Goal: Obtain resource: Download file/media

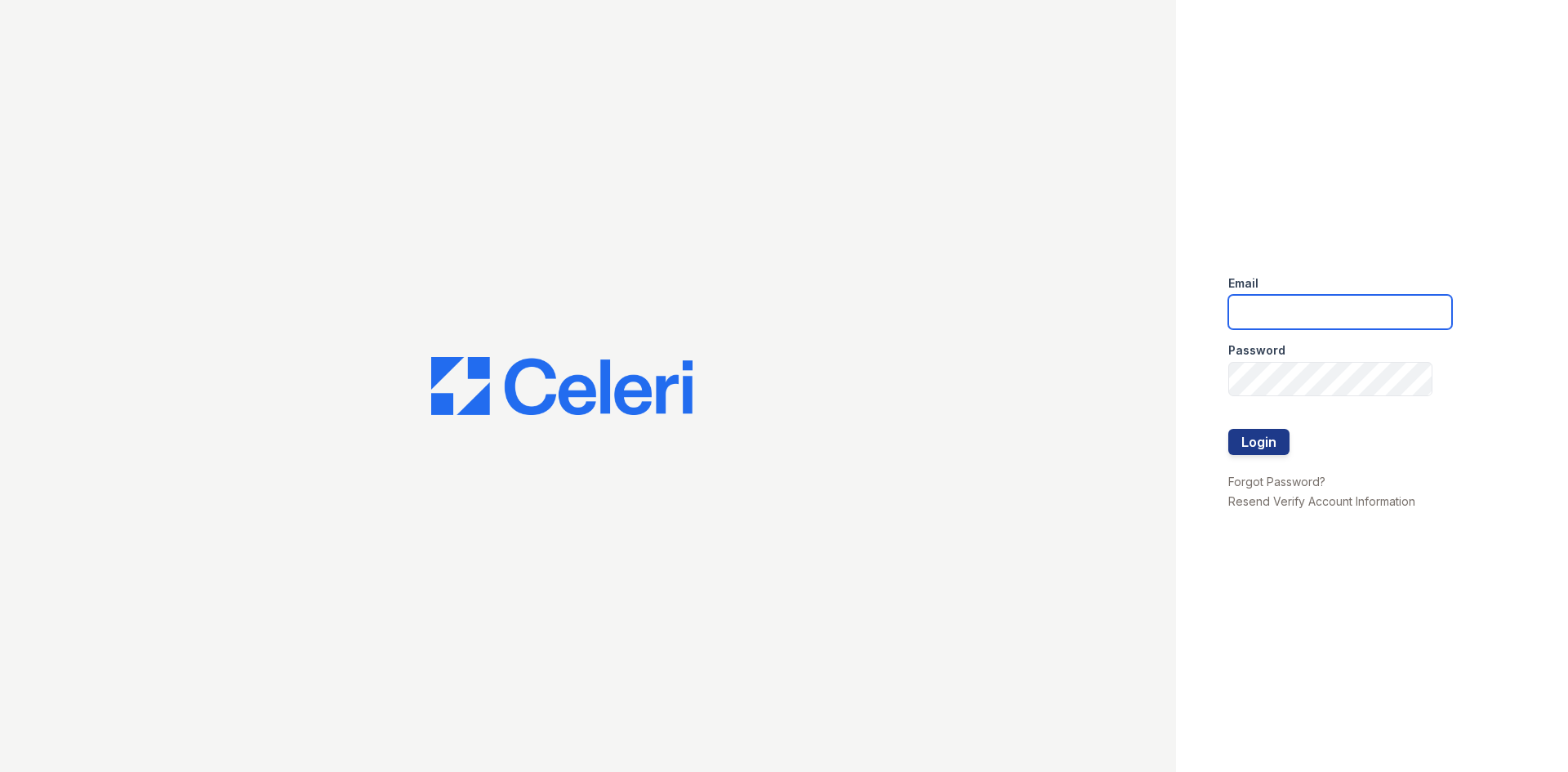
click at [1244, 305] on input "email" at bounding box center [1339, 312] width 224 height 35
type input "arrivecrofton@trinity-pm.com"
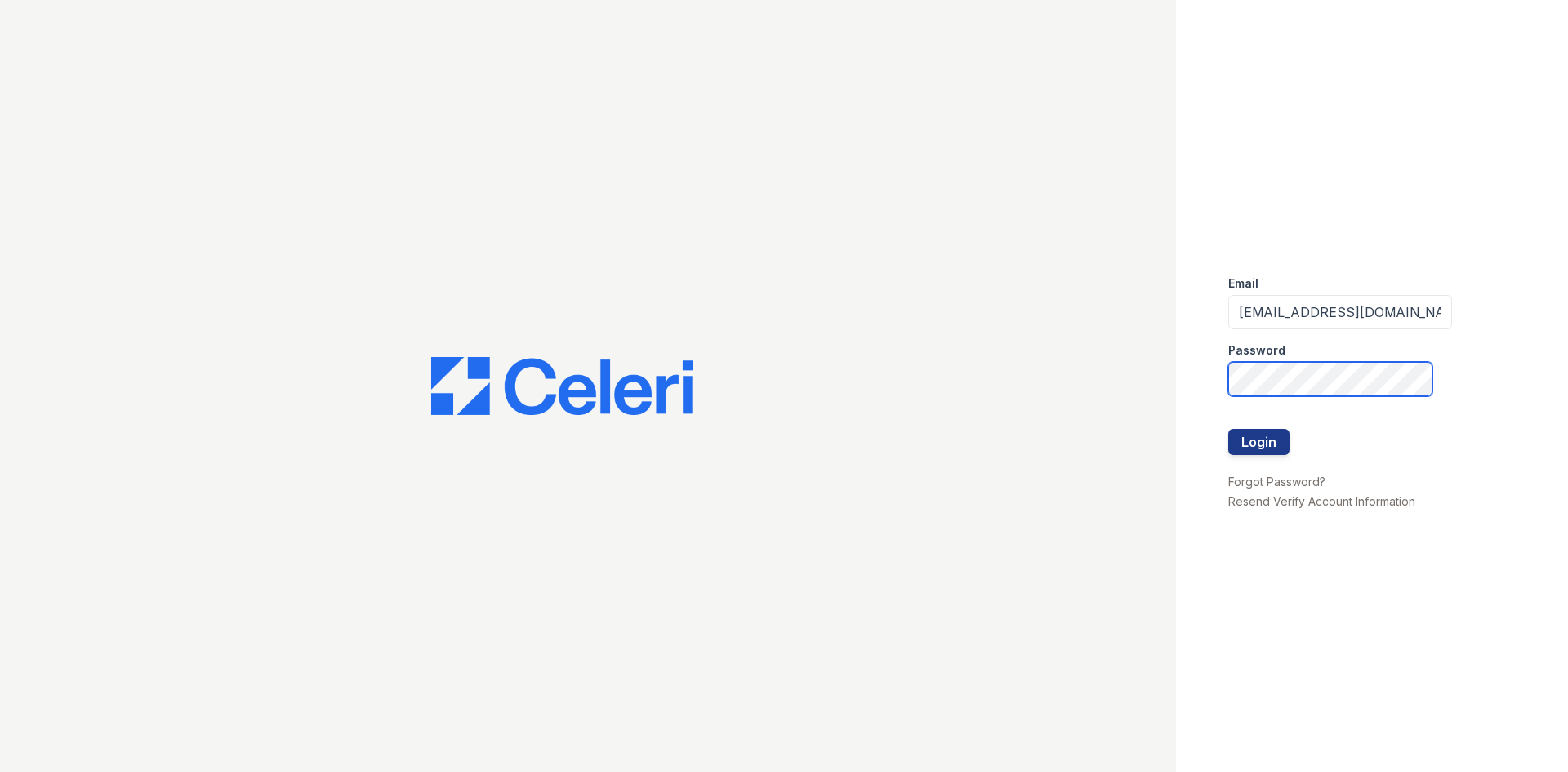
click at [1228, 429] on button "Login" at bounding box center [1259, 441] width 61 height 26
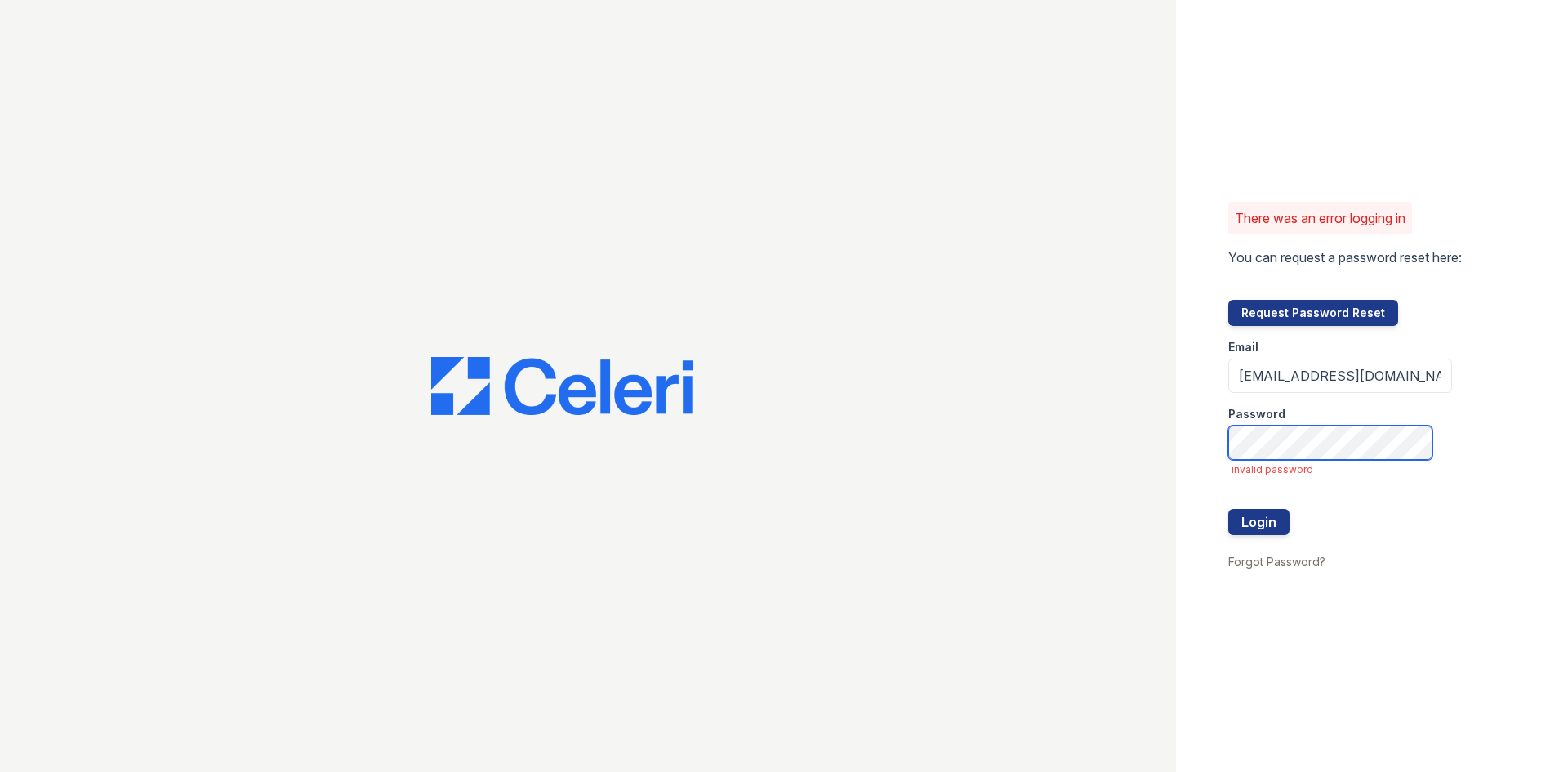
click at [1228, 509] on button "Login" at bounding box center [1259, 521] width 61 height 26
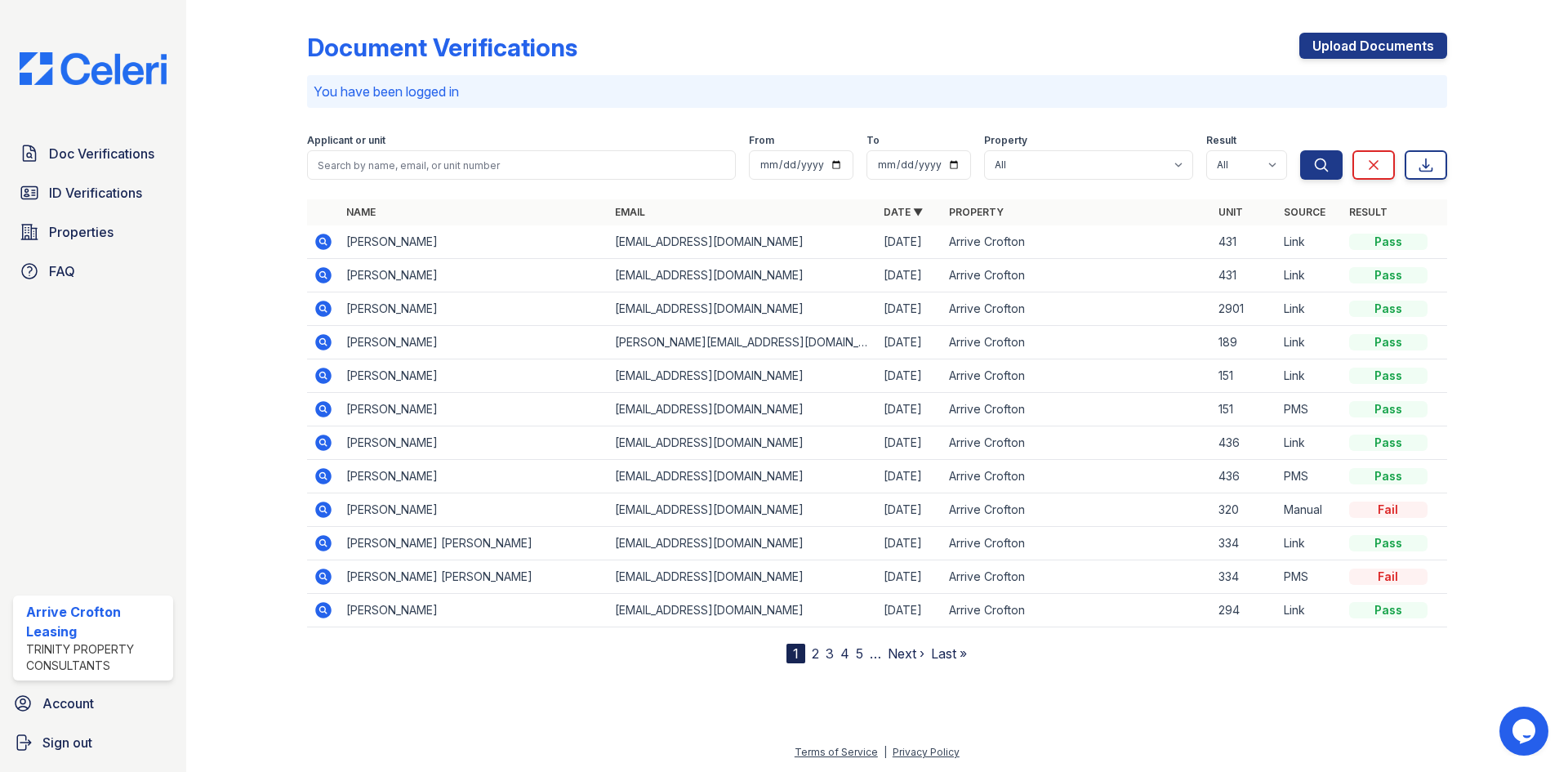
click at [323, 344] on icon at bounding box center [323, 342] width 19 height 19
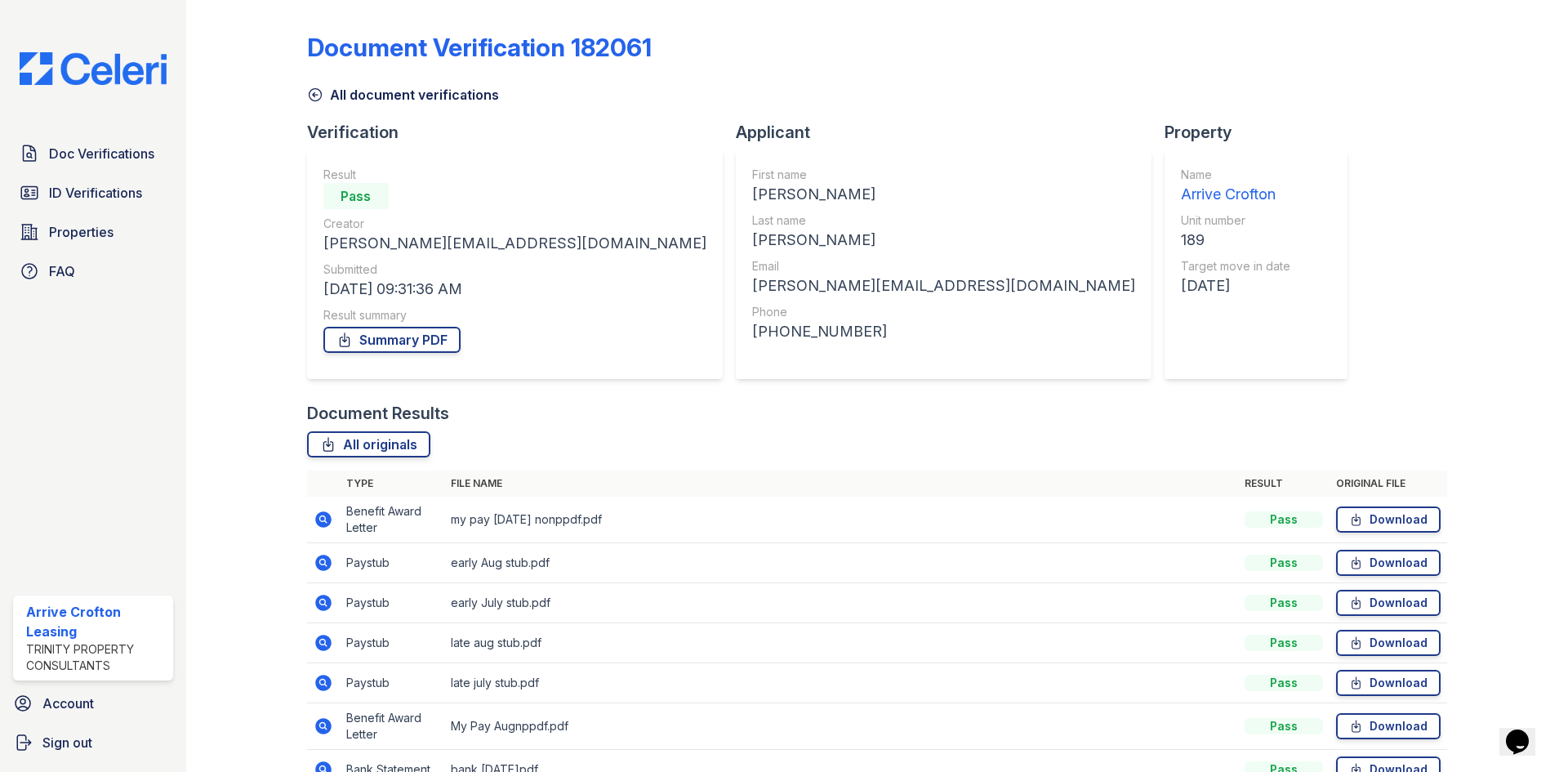
click at [404, 355] on div "Summary PDF" at bounding box center [515, 340] width 383 height 33
click at [411, 338] on link "Summary PDF" at bounding box center [392, 339] width 137 height 26
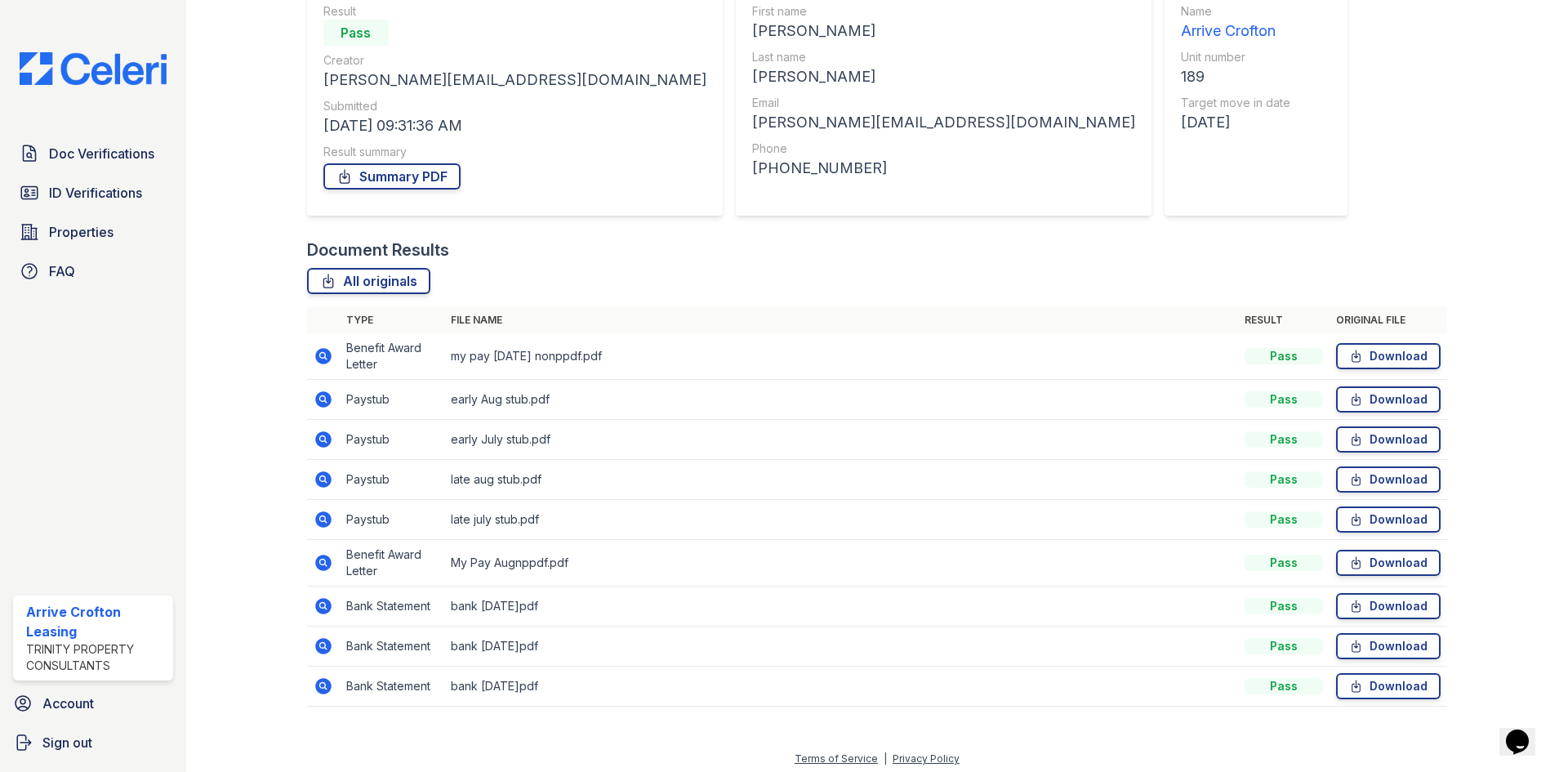
scroll to position [170, 0]
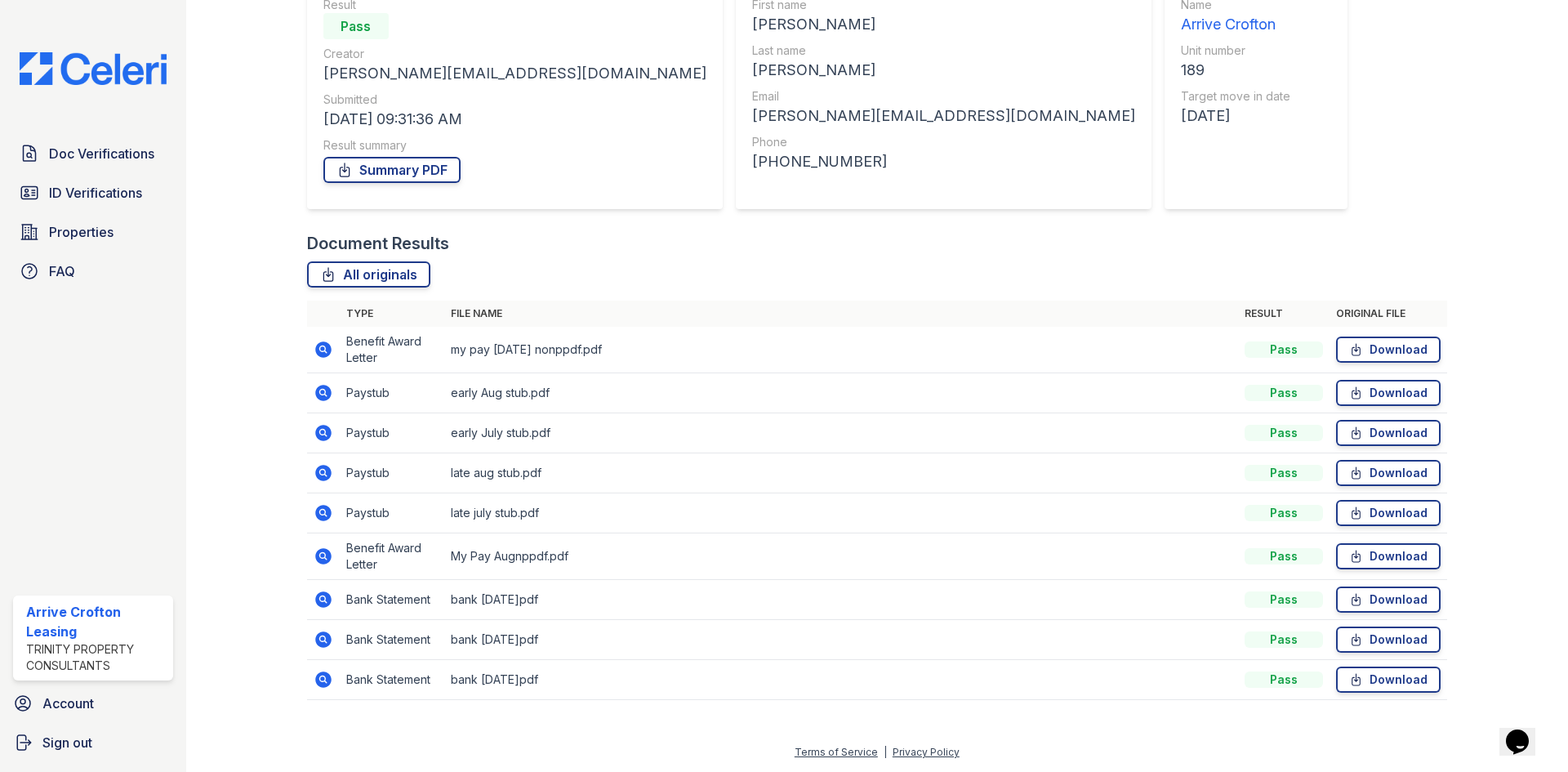
click at [325, 348] on icon at bounding box center [323, 349] width 16 height 16
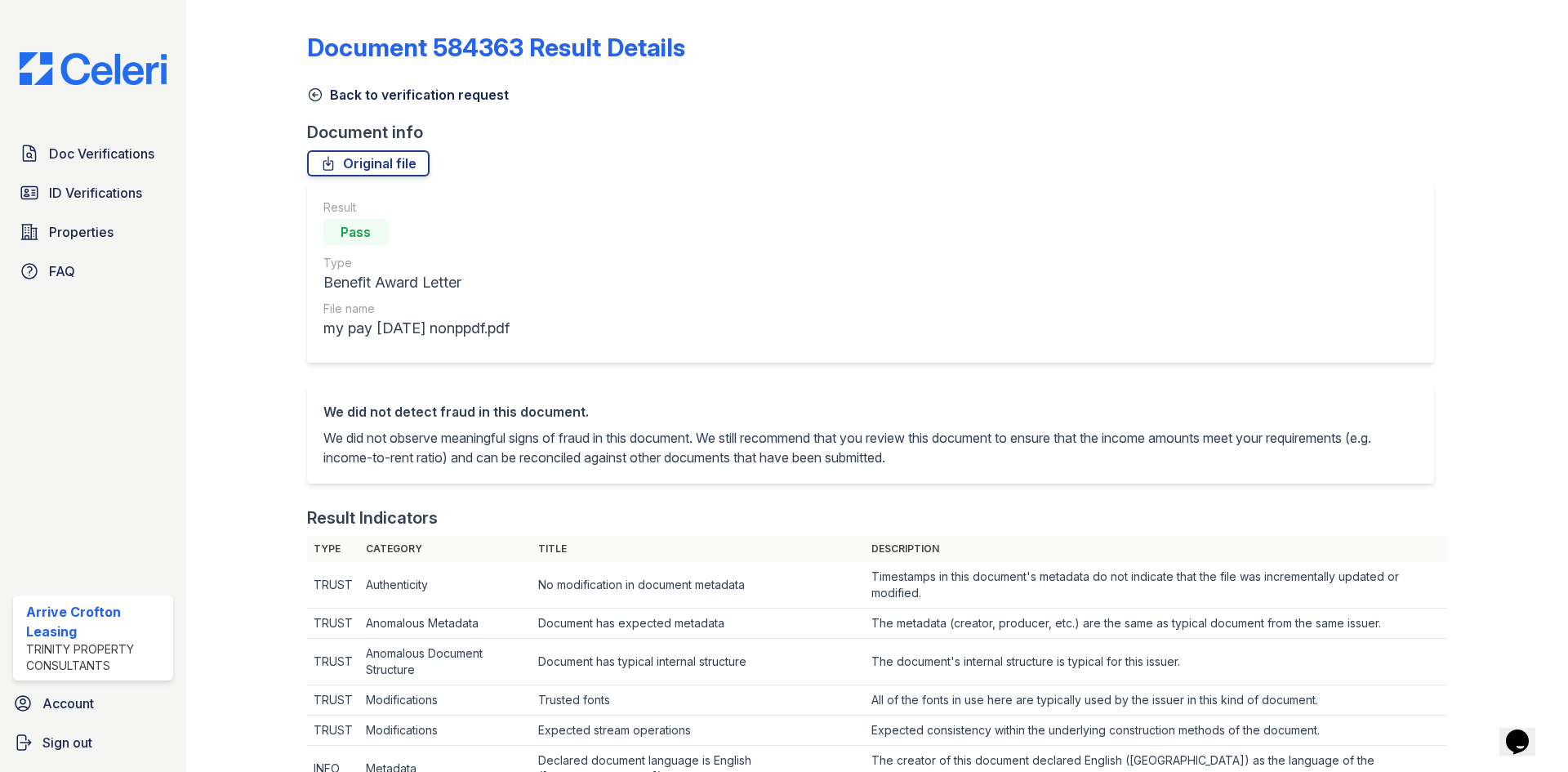
click at [361, 96] on link "Back to verification request" at bounding box center [408, 94] width 202 height 19
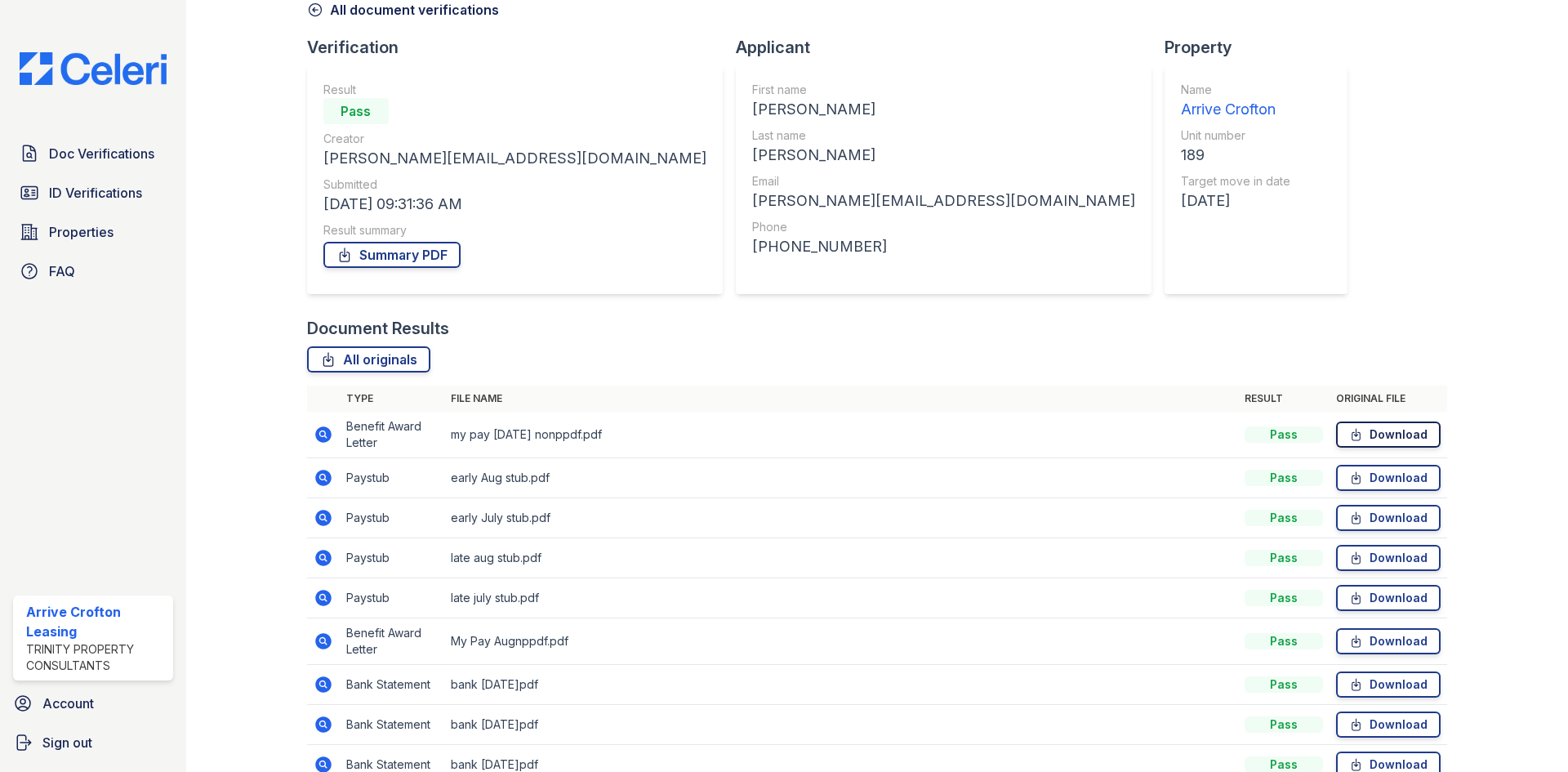
scroll to position [163, 0]
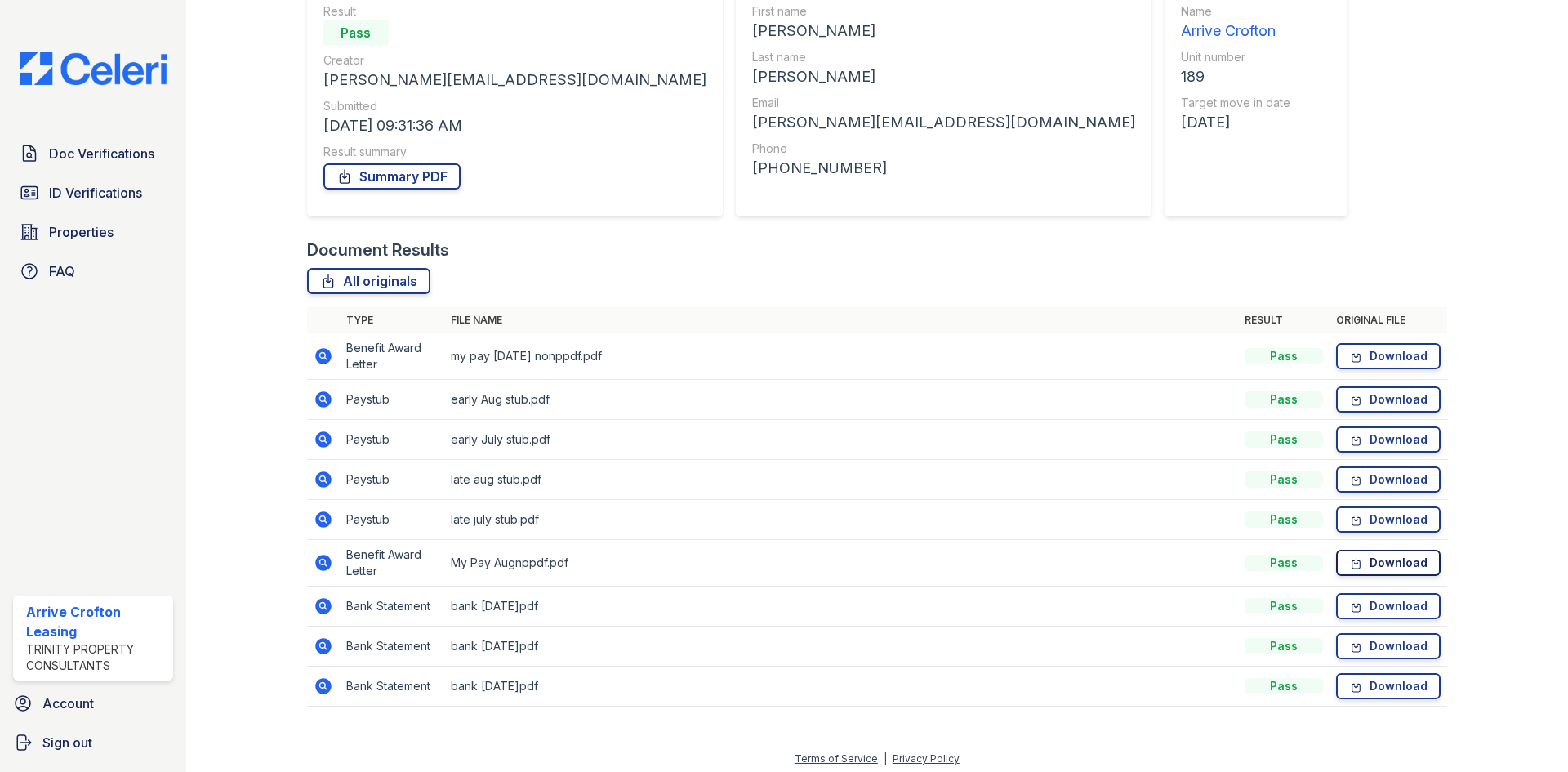
click at [1351, 558] on icon at bounding box center [1356, 562] width 13 height 16
click at [1352, 515] on icon at bounding box center [1356, 519] width 13 height 16
click at [1362, 472] on link "Download" at bounding box center [1387, 479] width 105 height 26
click at [1360, 407] on link "Download" at bounding box center [1387, 399] width 105 height 26
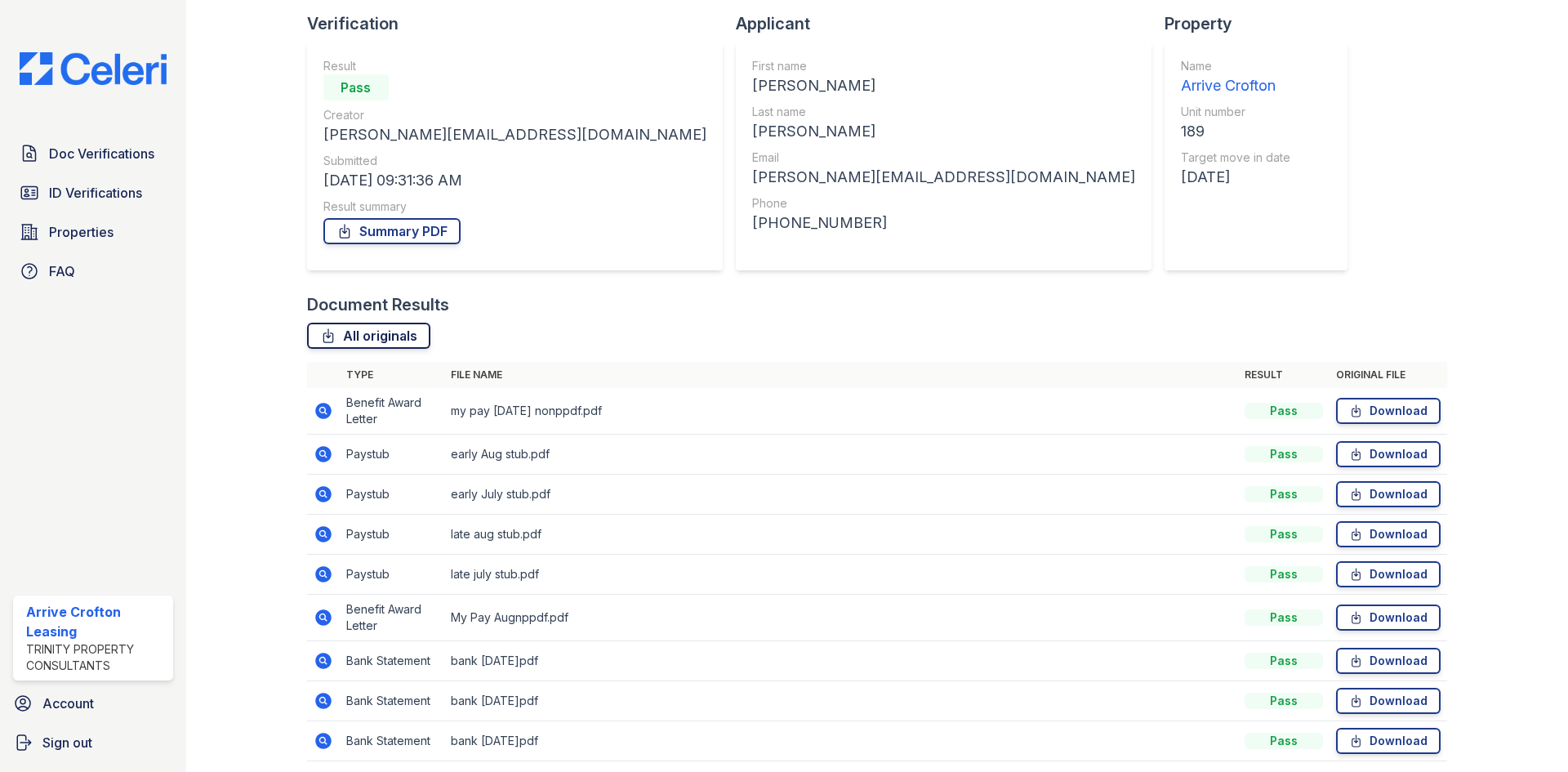
scroll to position [0, 0]
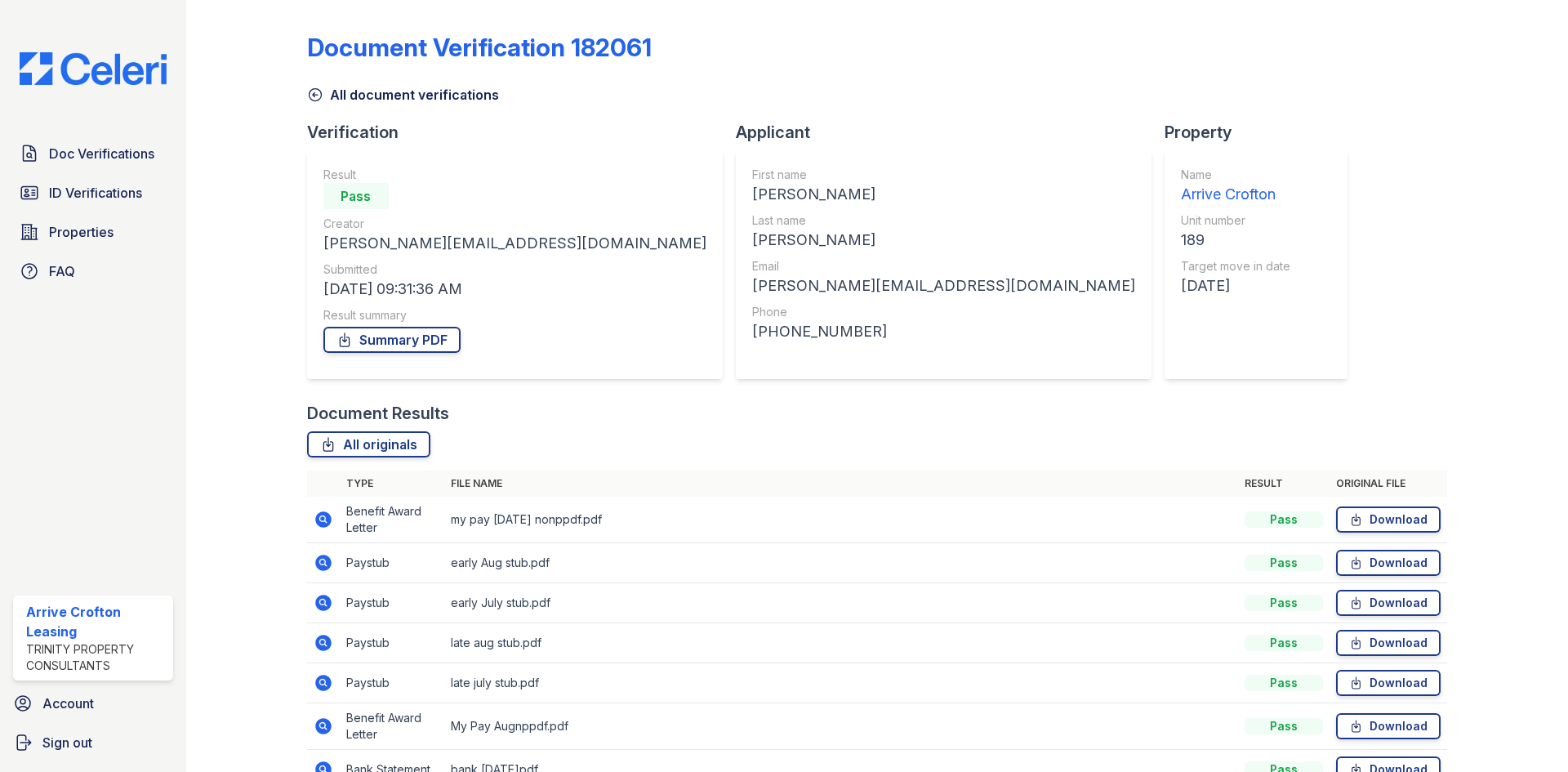
click at [423, 87] on link "All document verifications" at bounding box center [404, 94] width 192 height 19
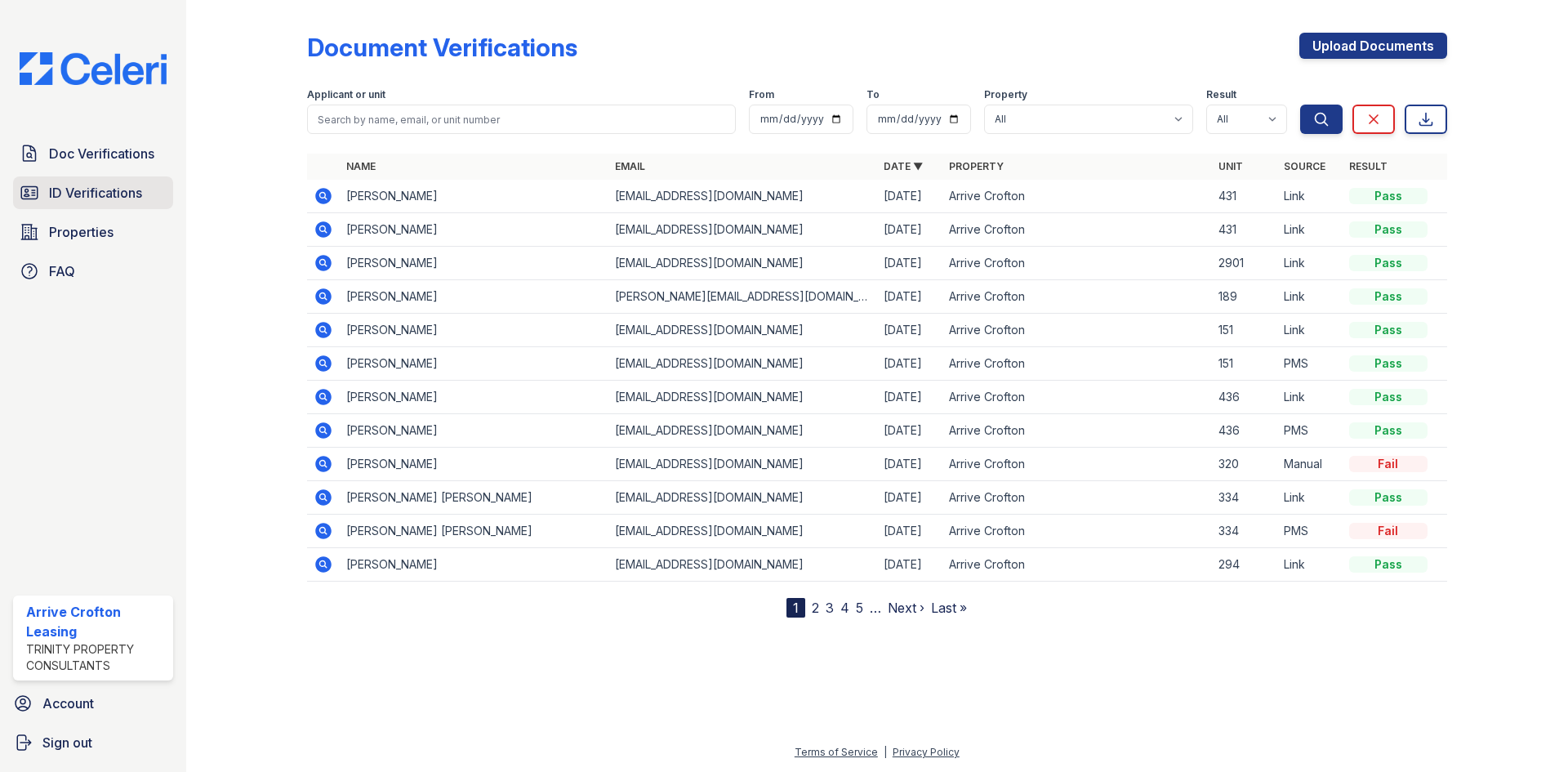
click at [78, 190] on span "ID Verifications" at bounding box center [95, 192] width 93 height 19
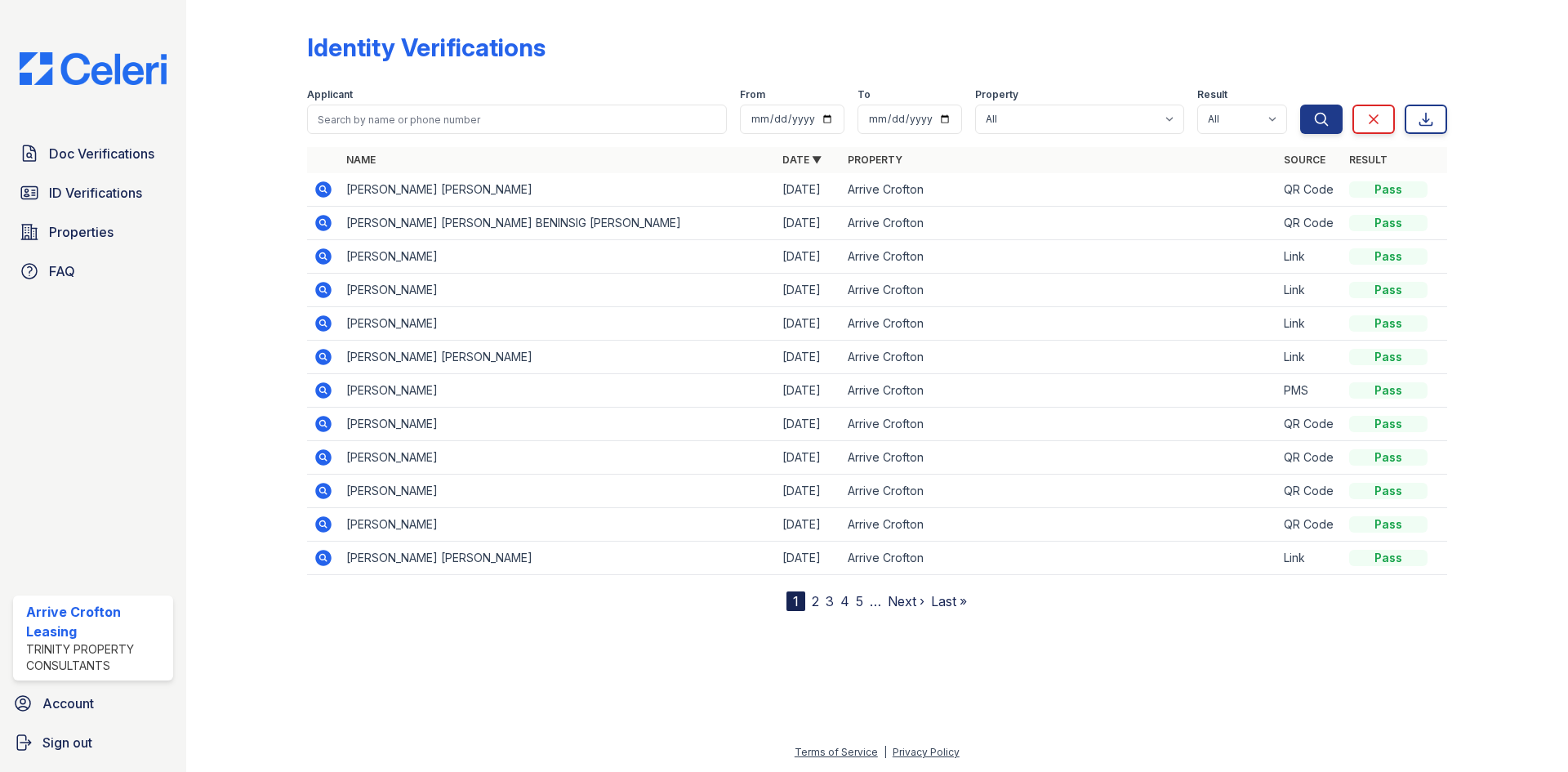
click at [328, 324] on icon at bounding box center [323, 323] width 16 height 16
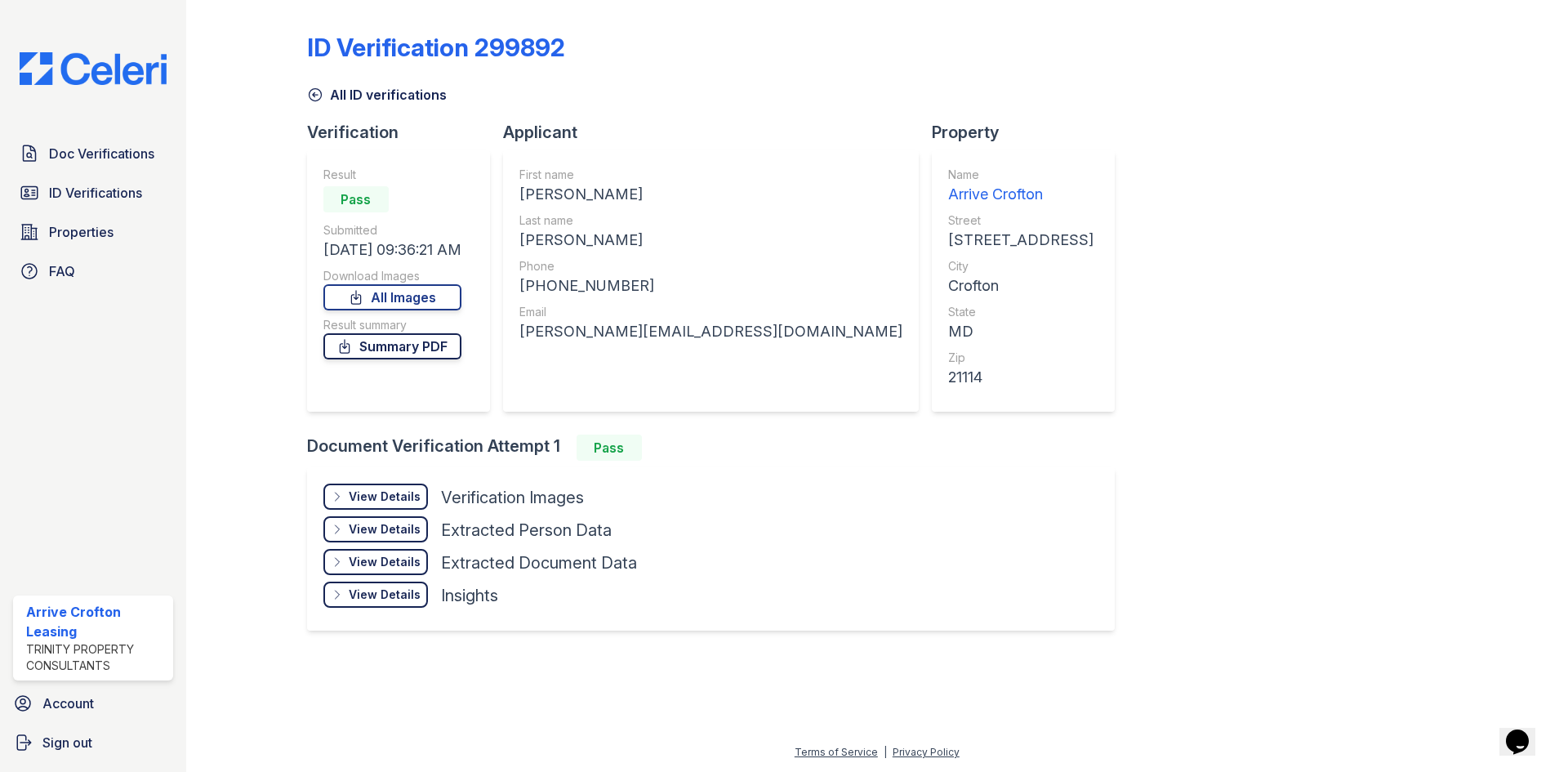
click at [379, 350] on link "Summary PDF" at bounding box center [393, 346] width 138 height 26
click at [395, 504] on div "View Details" at bounding box center [384, 496] width 72 height 16
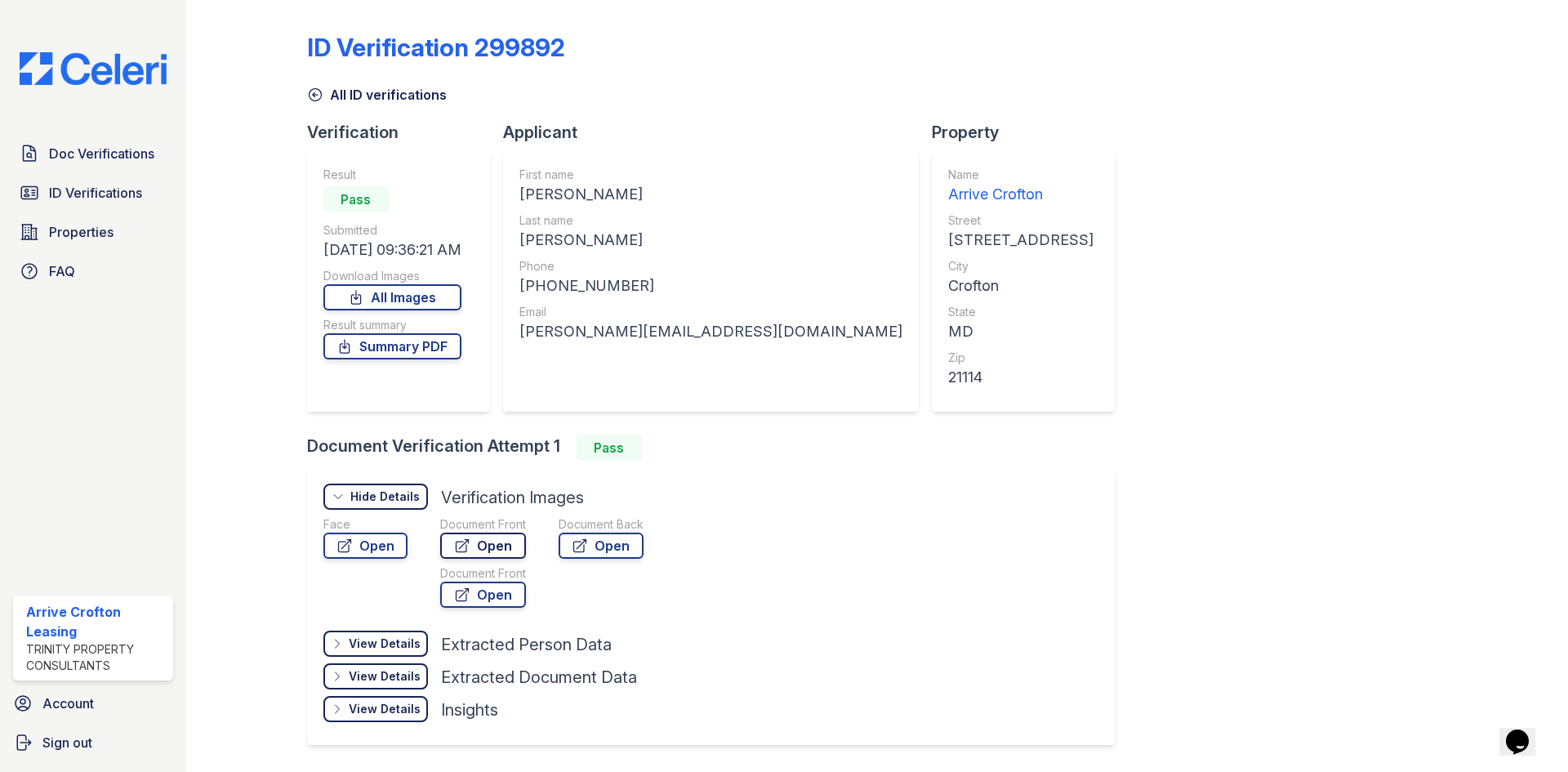
click at [483, 541] on link "Open" at bounding box center [482, 545] width 86 height 26
click at [608, 544] on link "Open" at bounding box center [600, 545] width 85 height 26
